Goal: Task Accomplishment & Management: Use online tool/utility

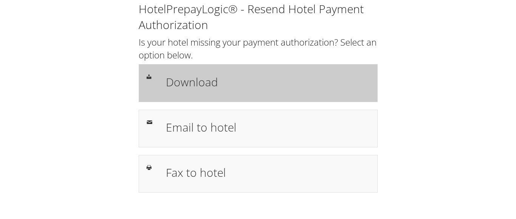
click at [195, 84] on h1 "Download" at bounding box center [267, 82] width 203 height 17
click at [206, 83] on h1 "Download" at bounding box center [267, 82] width 203 height 17
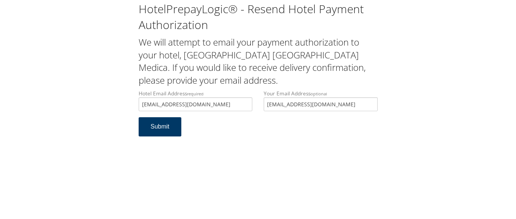
type input "[EMAIL_ADDRESS][DOMAIN_NAME]"
click at [154, 128] on button "Submit" at bounding box center [160, 126] width 43 height 19
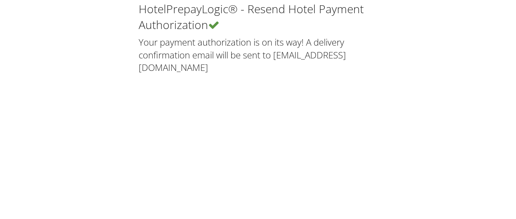
click at [156, 126] on div "HotelPrepayLogic® - Resend Hotel Payment Authorization Your payment authorizati…" at bounding box center [258, 109] width 516 height 219
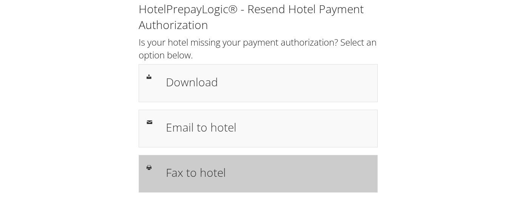
click at [202, 174] on h1 "Fax to hotel" at bounding box center [267, 172] width 203 height 17
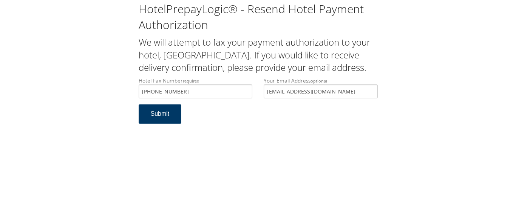
click at [157, 117] on button "Submit" at bounding box center [160, 114] width 43 height 19
